Goal: Transaction & Acquisition: Purchase product/service

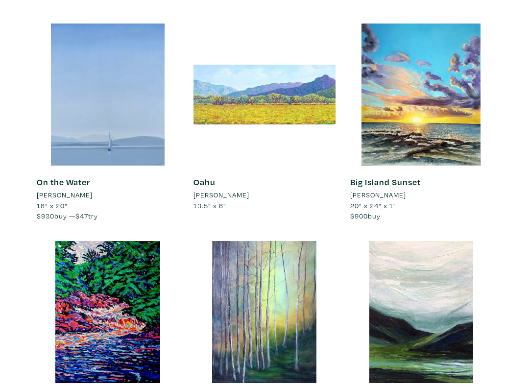
scroll to position [158, 0]
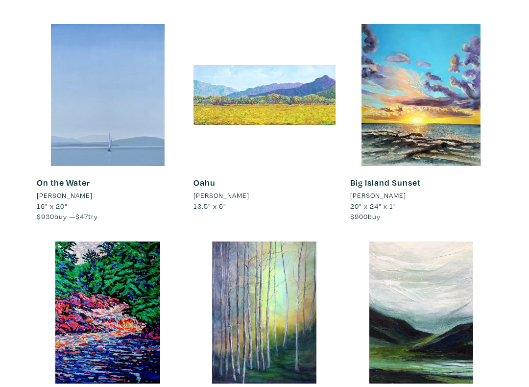
click at [85, 123] on div at bounding box center [108, 95] width 142 height 142
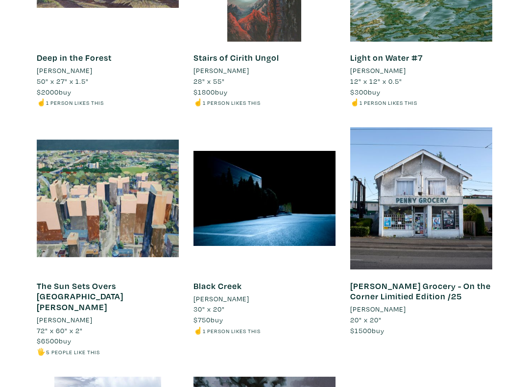
scroll to position [6102, 0]
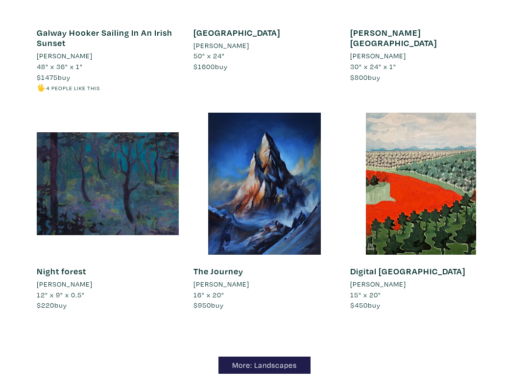
scroll to position [7539, 0]
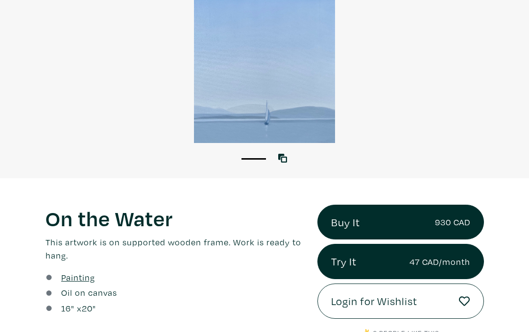
scroll to position [114, 0]
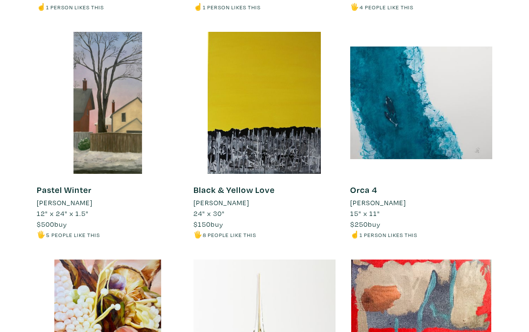
scroll to position [6555, 0]
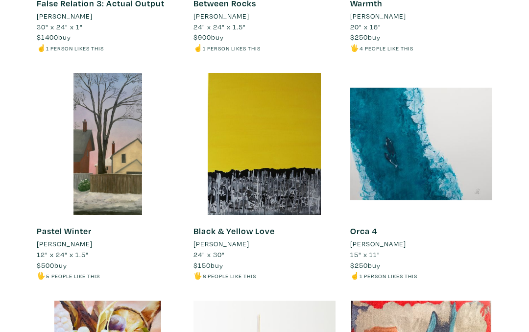
click at [408, 95] on div at bounding box center [421, 144] width 142 height 142
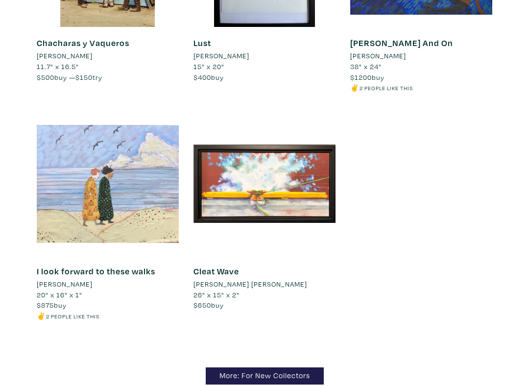
scroll to position [7874, 0]
click at [228, 332] on link "More: For New Collectors" at bounding box center [265, 376] width 118 height 17
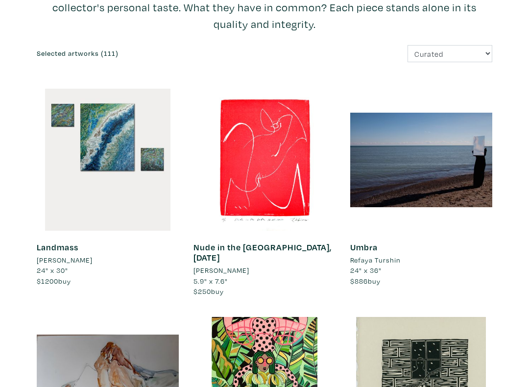
scroll to position [111, 0]
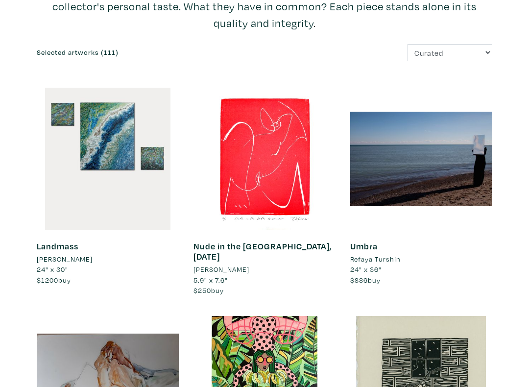
click at [86, 152] on div at bounding box center [108, 159] width 142 height 142
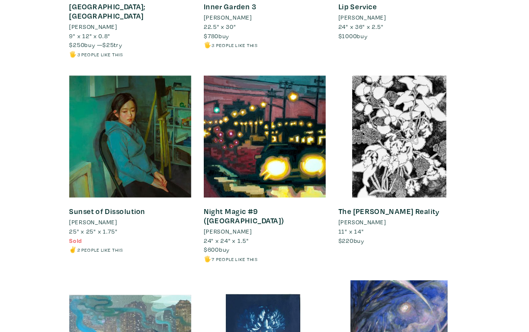
scroll to position [2213, 0]
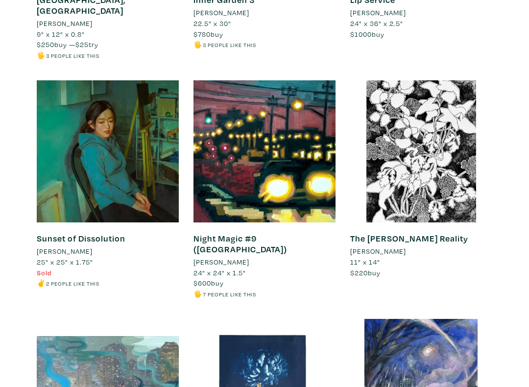
click at [429, 114] on div at bounding box center [421, 151] width 142 height 142
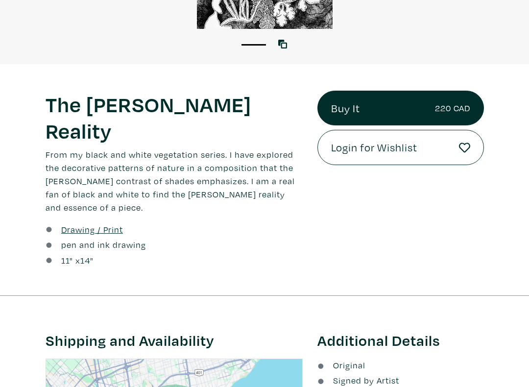
scroll to position [232, 0]
click at [76, 224] on u "Drawing / Print" at bounding box center [92, 229] width 62 height 11
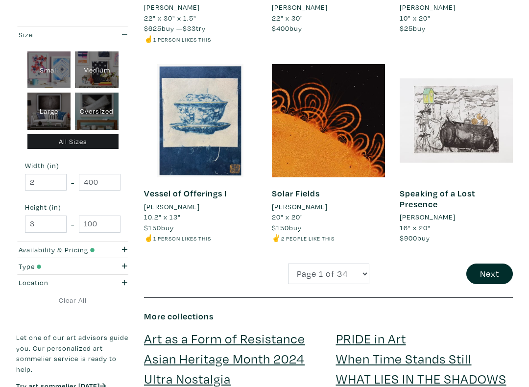
scroll to position [1556, 0]
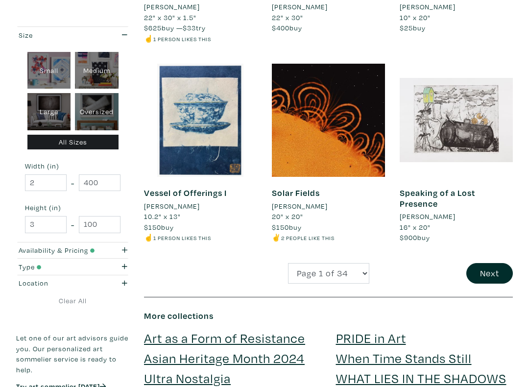
click at [180, 127] on div at bounding box center [200, 120] width 113 height 113
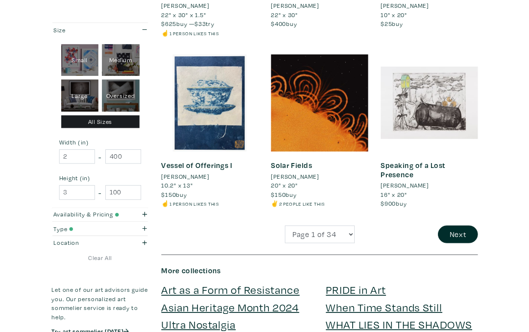
scroll to position [1584, 0]
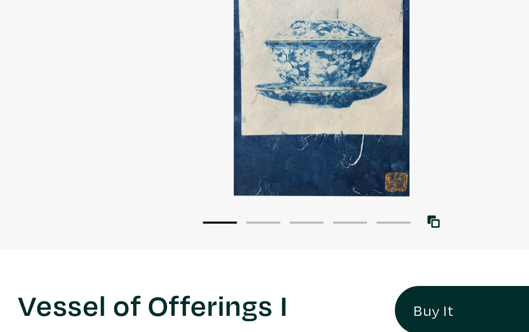
scroll to position [100, 0]
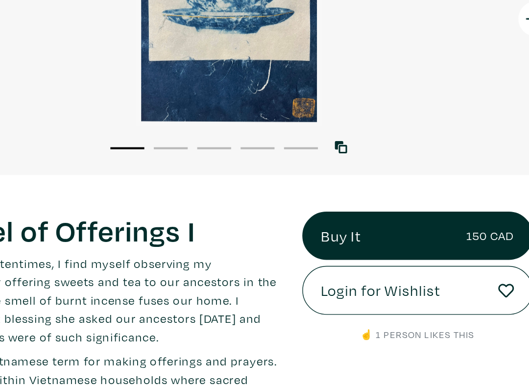
click at [318, 222] on link "Buy It 150 CAD" at bounding box center [401, 239] width 167 height 35
